Goal: Information Seeking & Learning: Learn about a topic

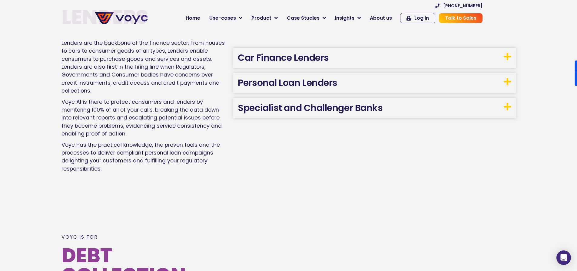
click at [337, 53] on h3 "Car Finance Lenders" at bounding box center [374, 58] width 282 height 20
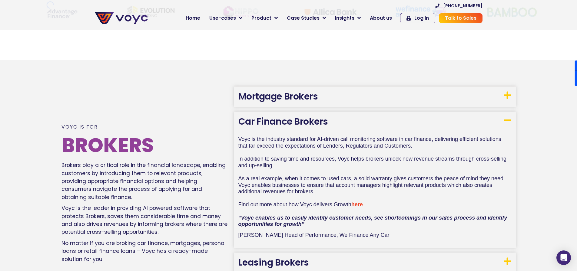
scroll to position [332, 0]
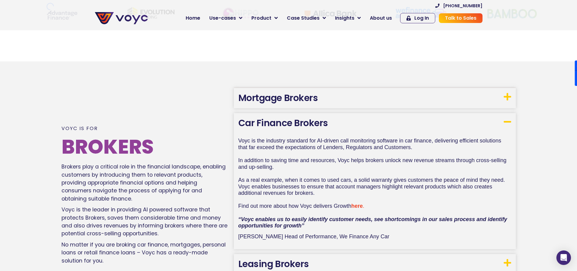
click at [361, 100] on h3 "Mortgage Brokers" at bounding box center [375, 98] width 282 height 20
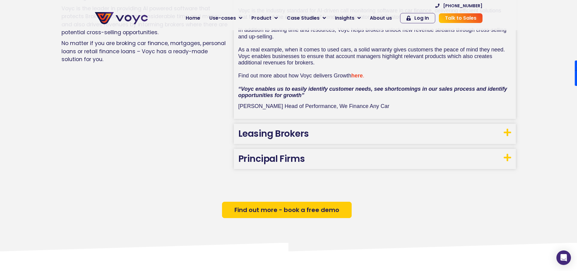
click at [327, 136] on h3 "Leasing Brokers" at bounding box center [375, 134] width 282 height 20
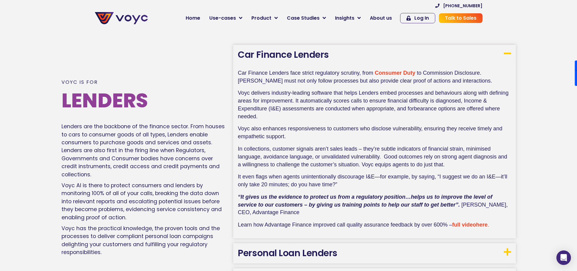
scroll to position [1183, 0]
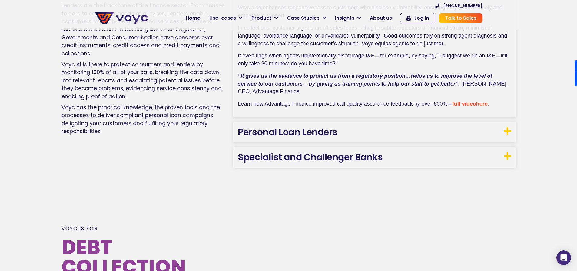
click at [341, 127] on h3 "Personal Loan Lenders" at bounding box center [374, 132] width 282 height 20
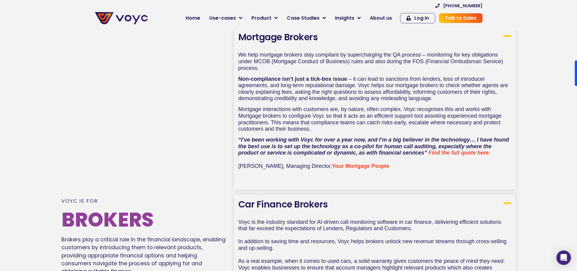
scroll to position [361, 0]
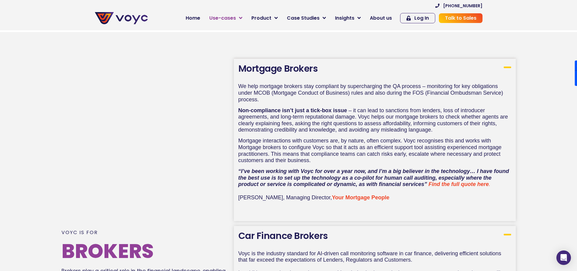
click at [235, 16] on span "Use-cases" at bounding box center [222, 18] width 27 height 7
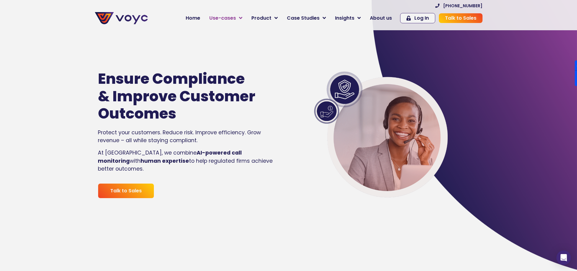
click at [247, 18] on link "Use-cases" at bounding box center [226, 18] width 42 height 12
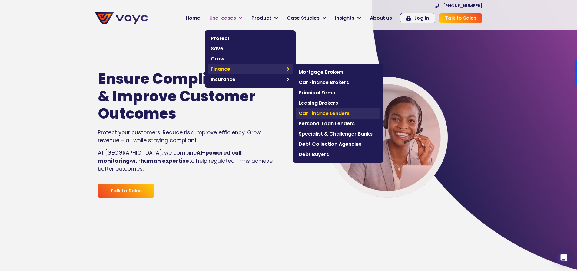
click at [343, 114] on span "Car Finance Lenders" at bounding box center [338, 113] width 79 height 7
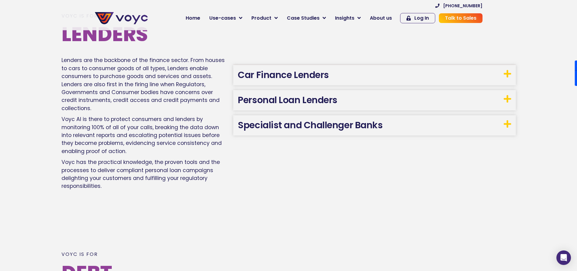
scroll to position [808, 0]
